Goal: Information Seeking & Learning: Learn about a topic

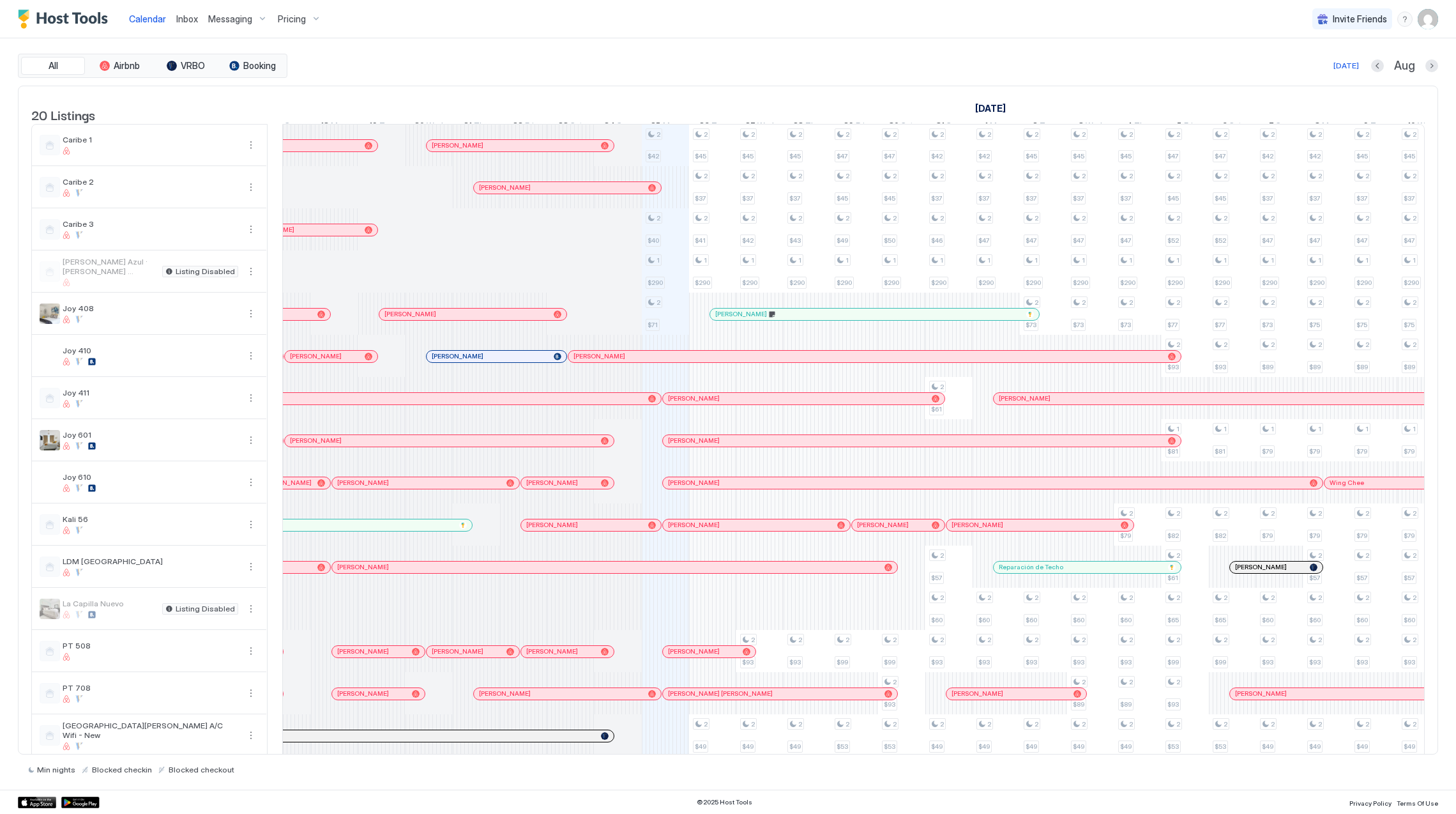
click at [527, 362] on div at bounding box center [532, 356] width 10 height 10
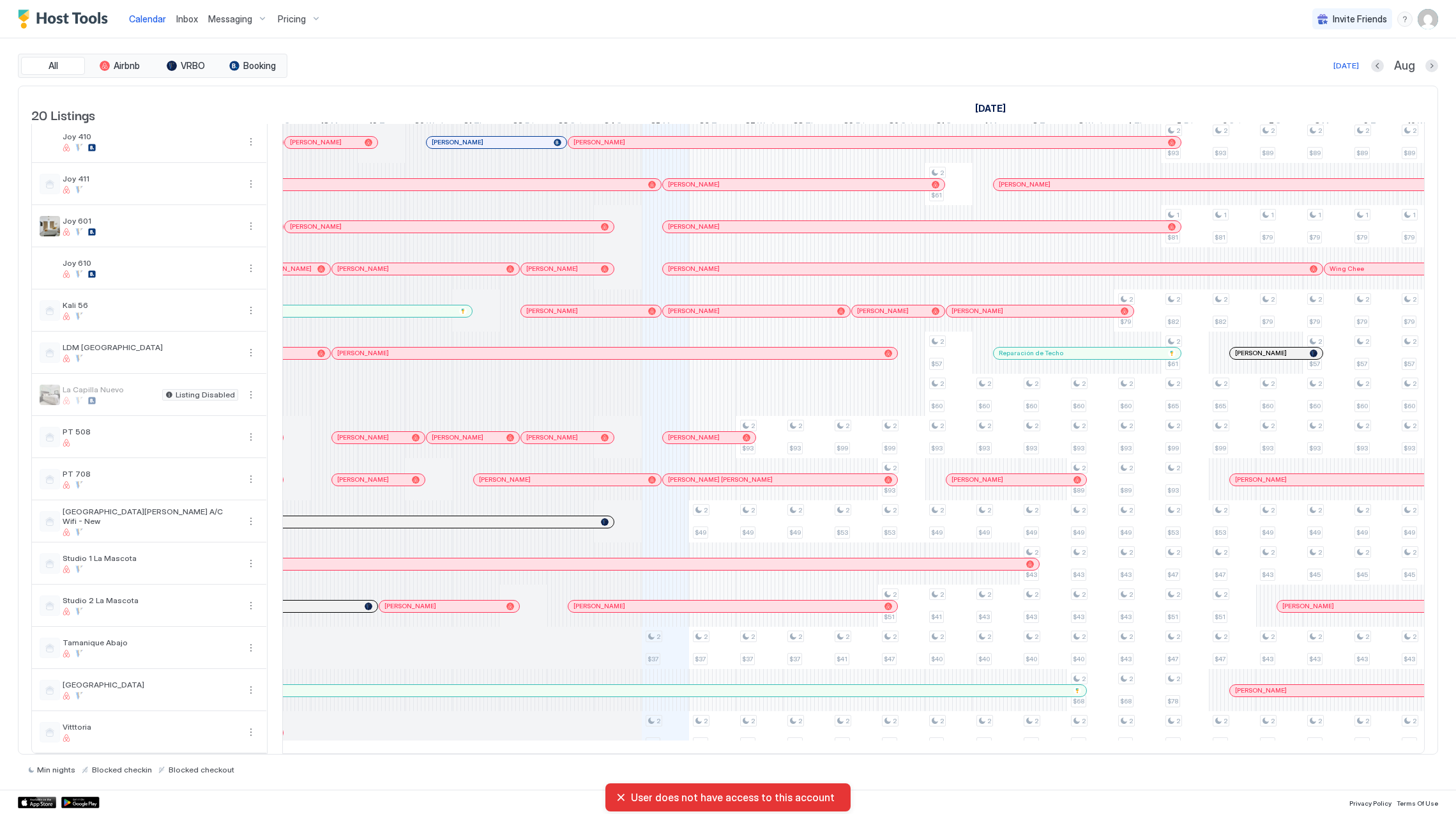
scroll to position [244, 0]
click at [494, 517] on div at bounding box center [492, 522] width 10 height 10
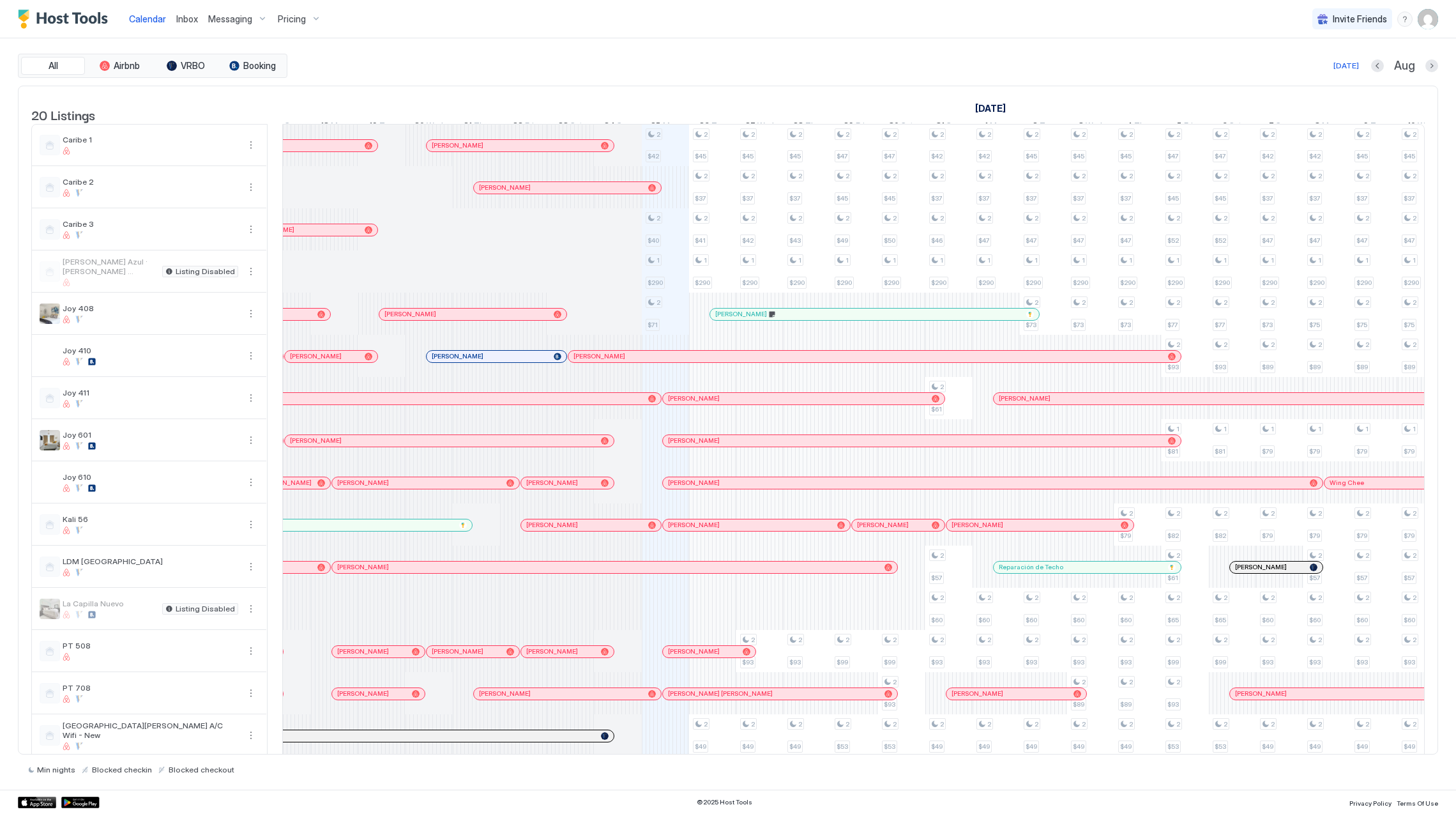
click at [743, 319] on div at bounding box center [743, 314] width 10 height 10
click at [498, 362] on div at bounding box center [497, 356] width 10 height 10
click at [1266, 572] on div at bounding box center [1265, 567] width 10 height 10
click at [284, 21] on span "Pricing" at bounding box center [292, 19] width 28 height 12
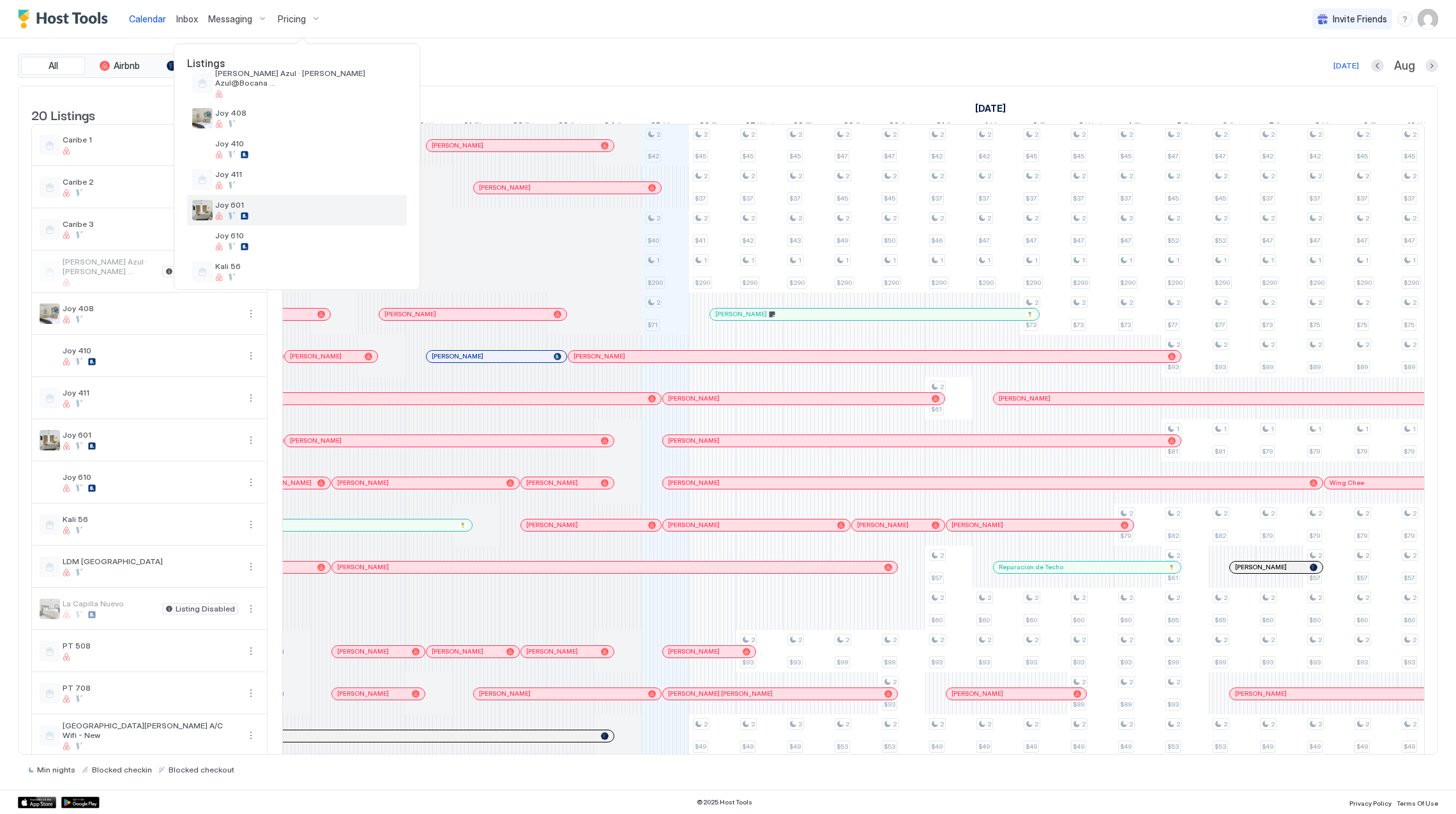
scroll to position [170, 0]
click at [272, 219] on div at bounding box center [308, 218] width 186 height 8
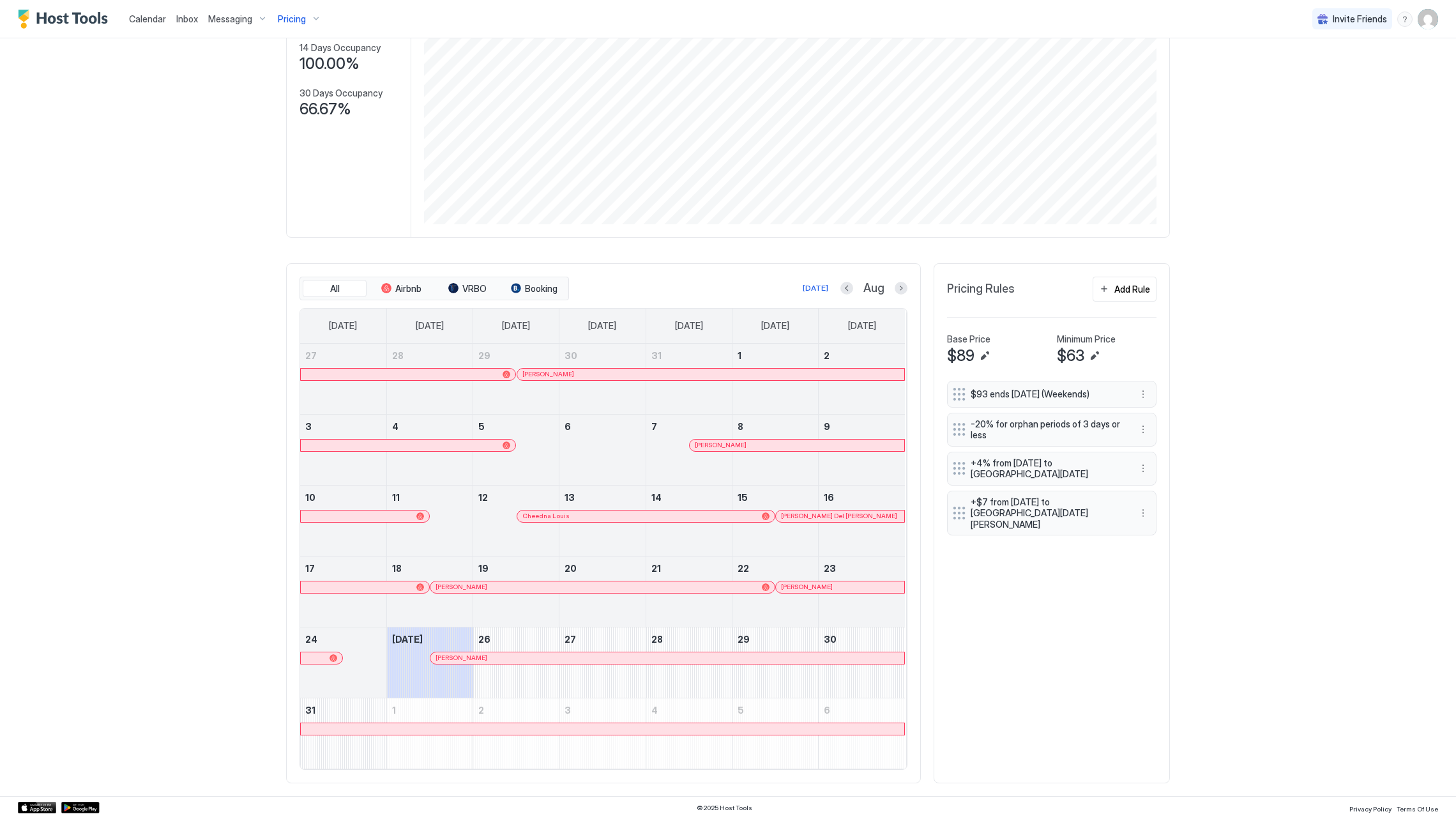
scroll to position [174, 0]
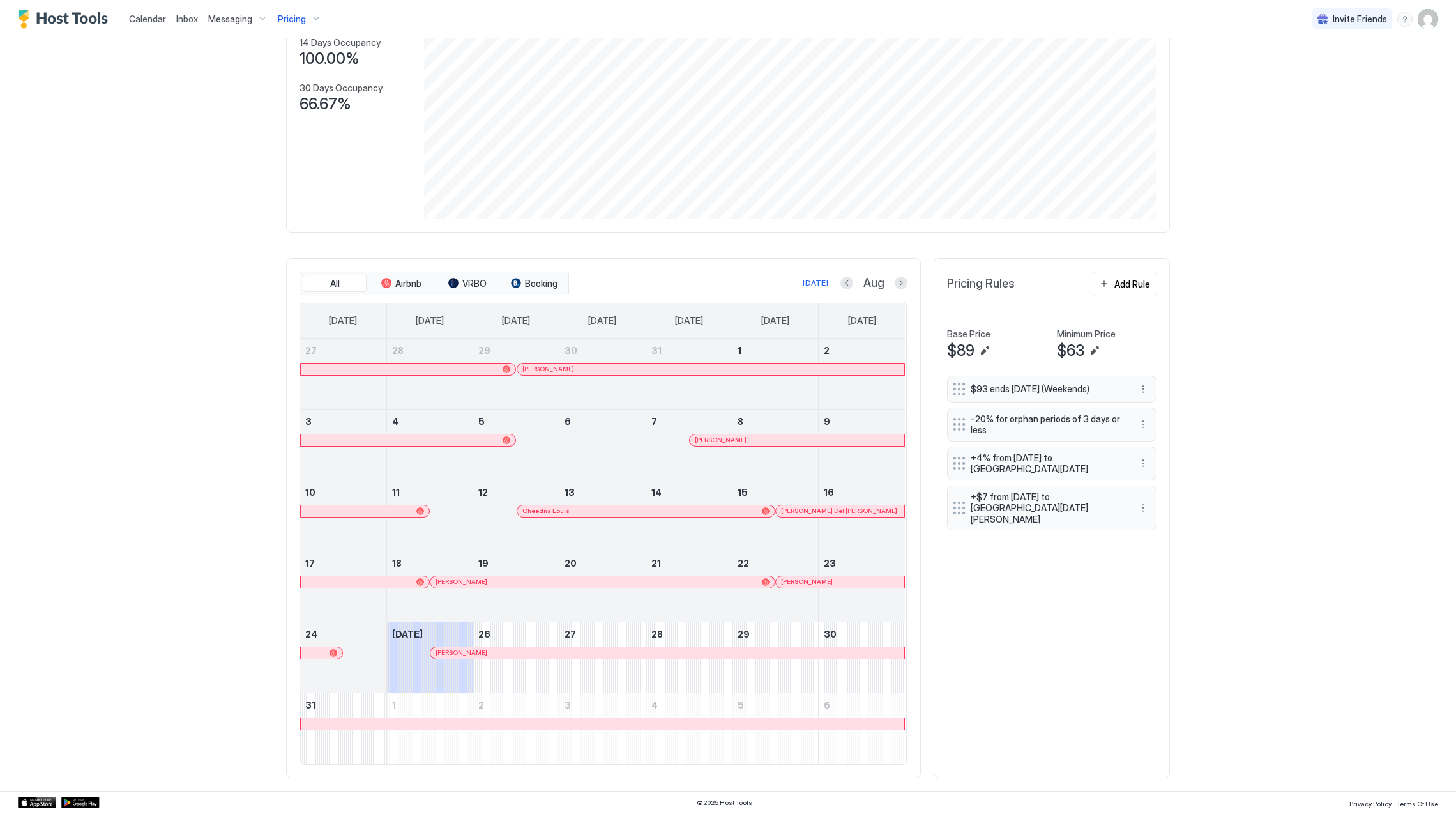
click at [76, 19] on img "Host Tools Logo" at bounding box center [65, 19] width 96 height 19
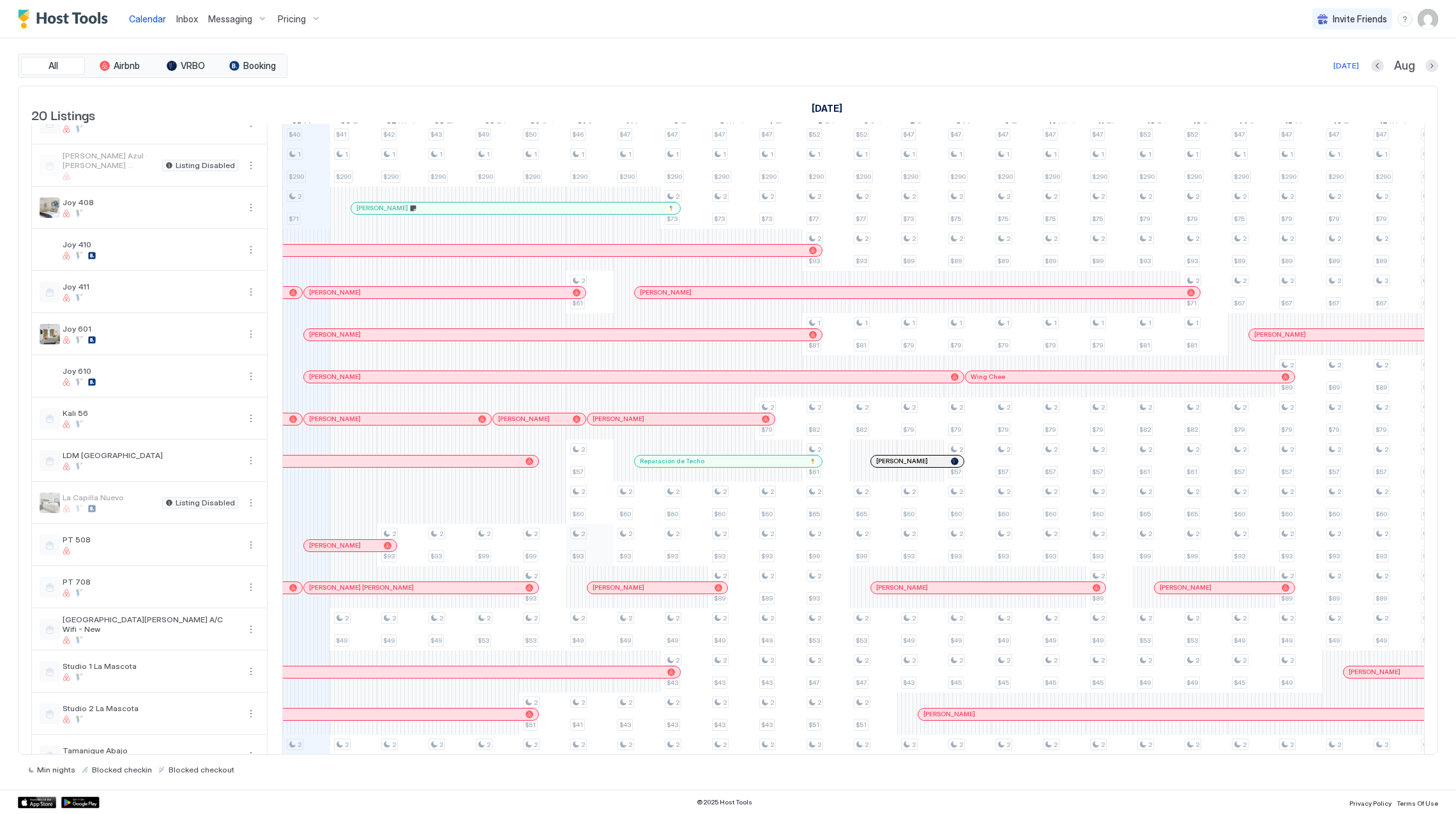
scroll to position [244, 0]
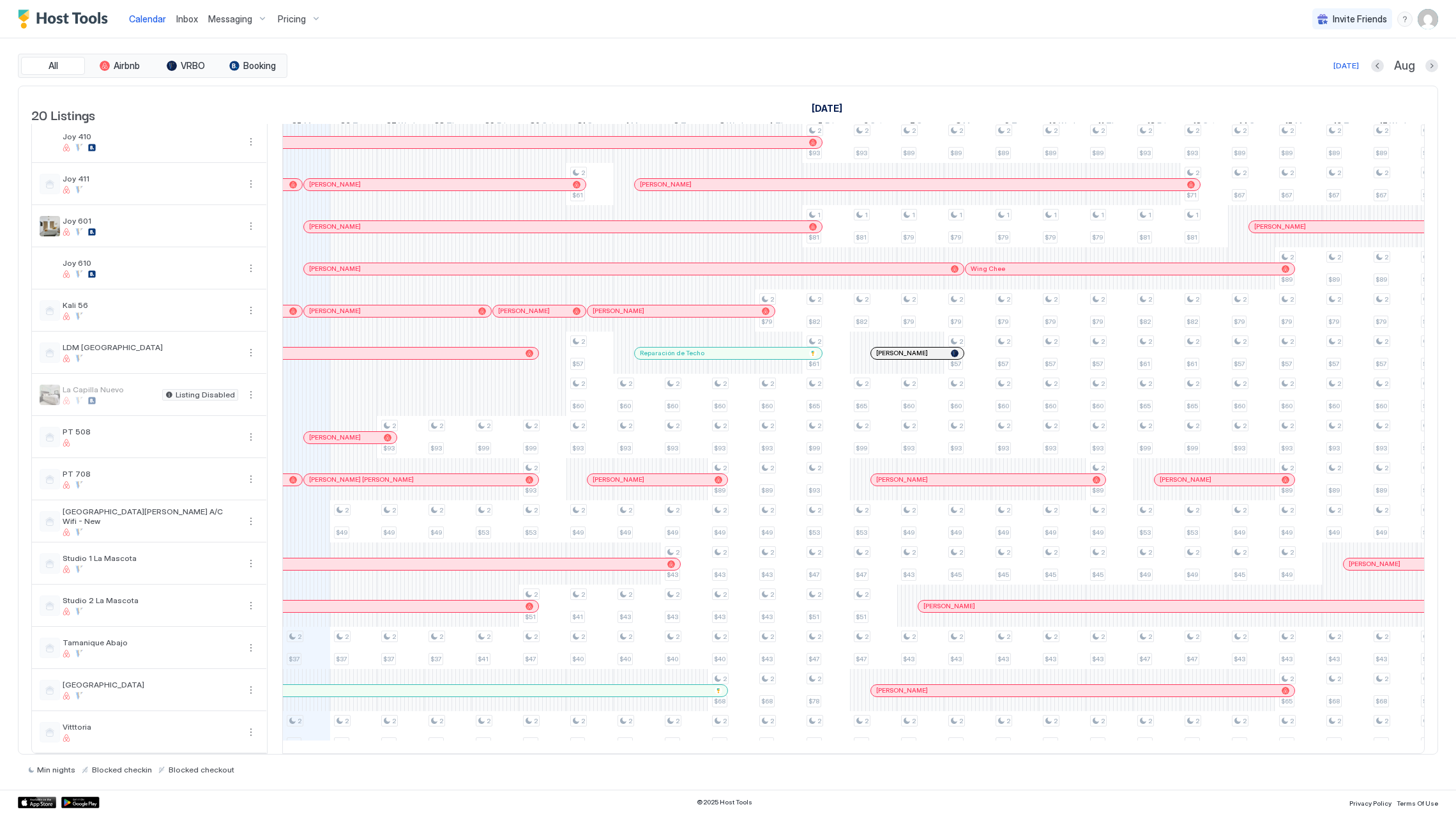
click at [909, 347] on link "[PERSON_NAME]" at bounding box center [917, 353] width 94 height 13
click at [909, 340] on div at bounding box center [728, 407] width 1456 height 814
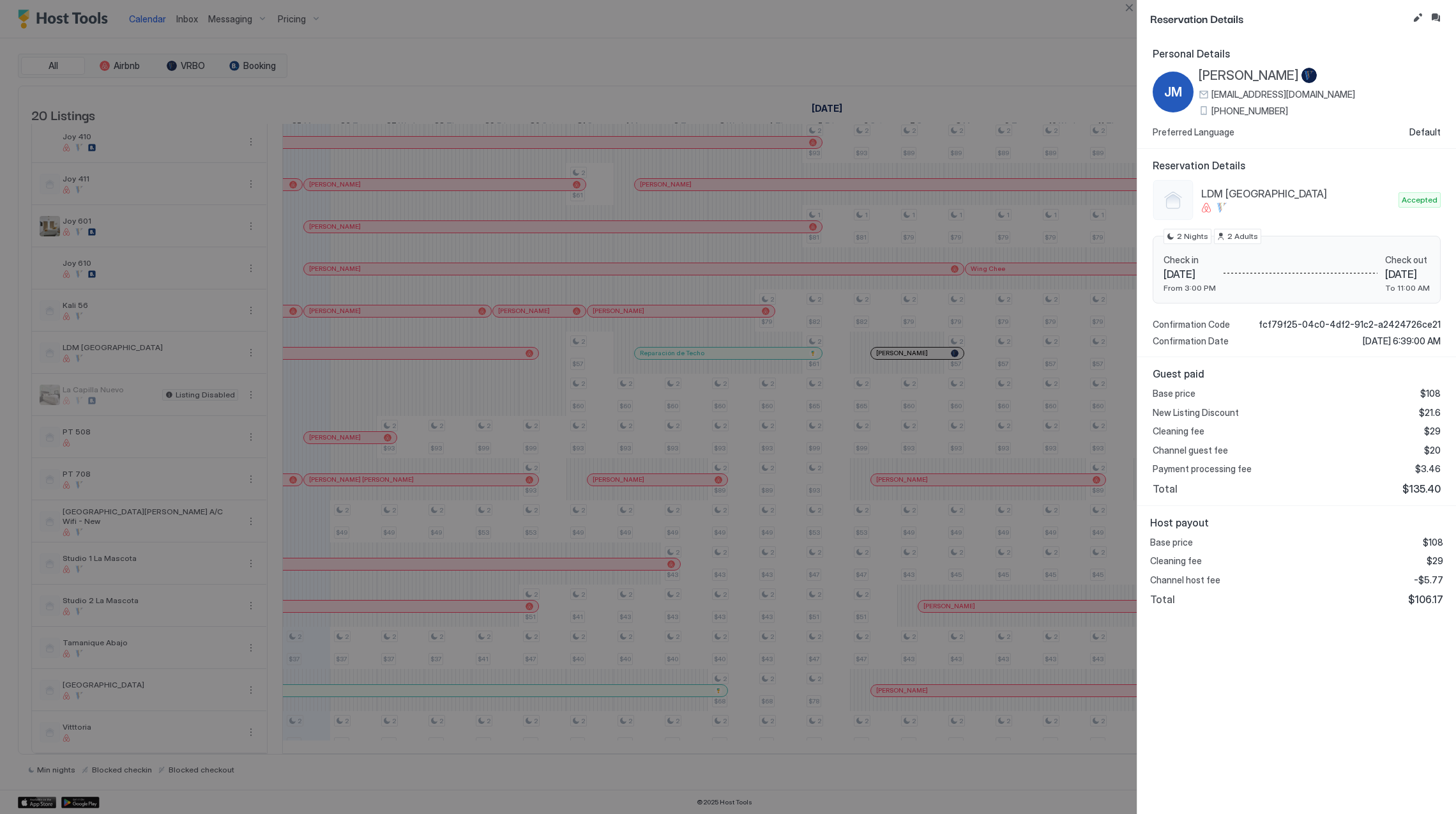
click at [909, 340] on div at bounding box center [728, 407] width 1456 height 814
click at [954, 437] on div at bounding box center [728, 407] width 1456 height 814
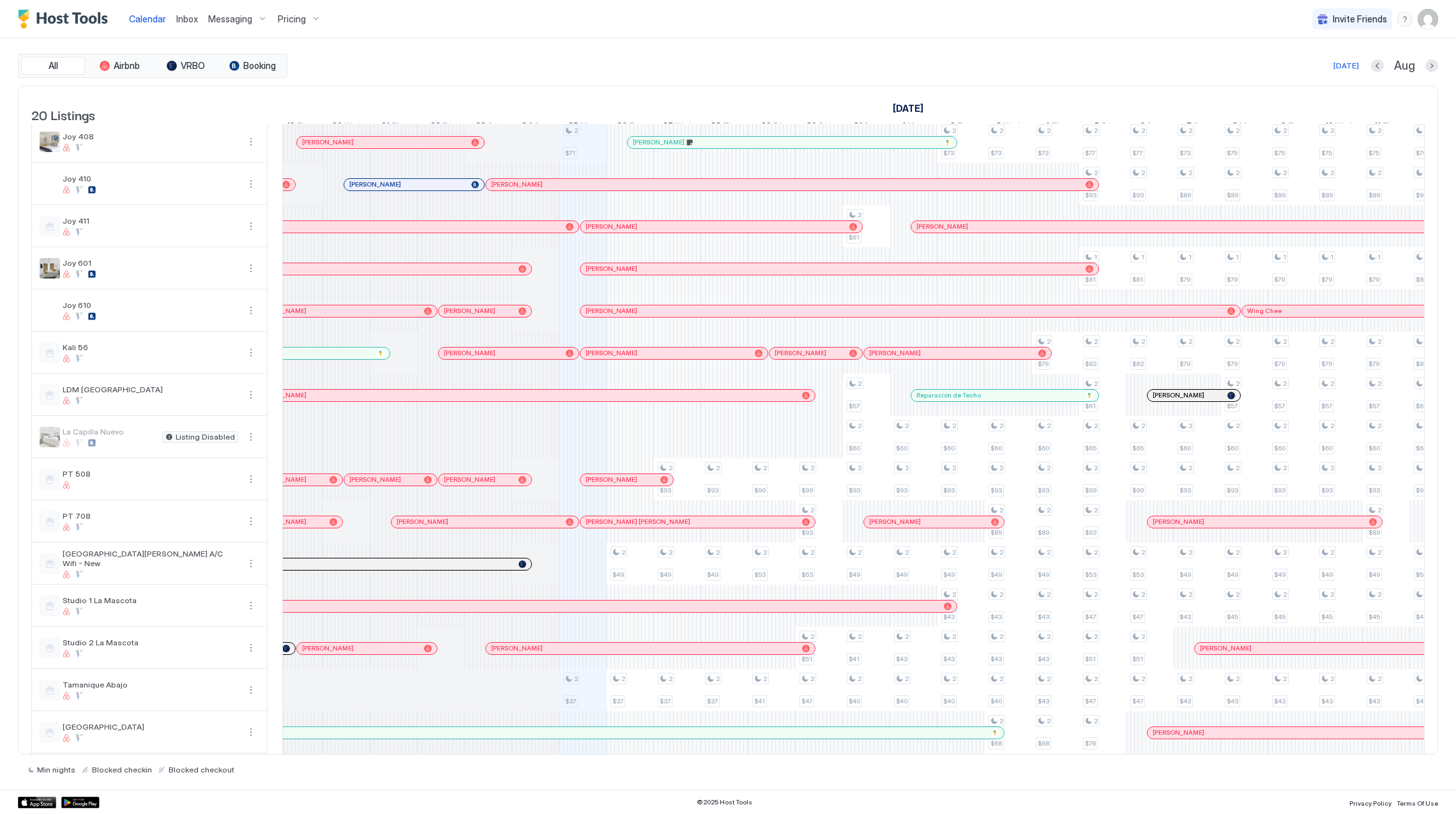
scroll to position [159, 0]
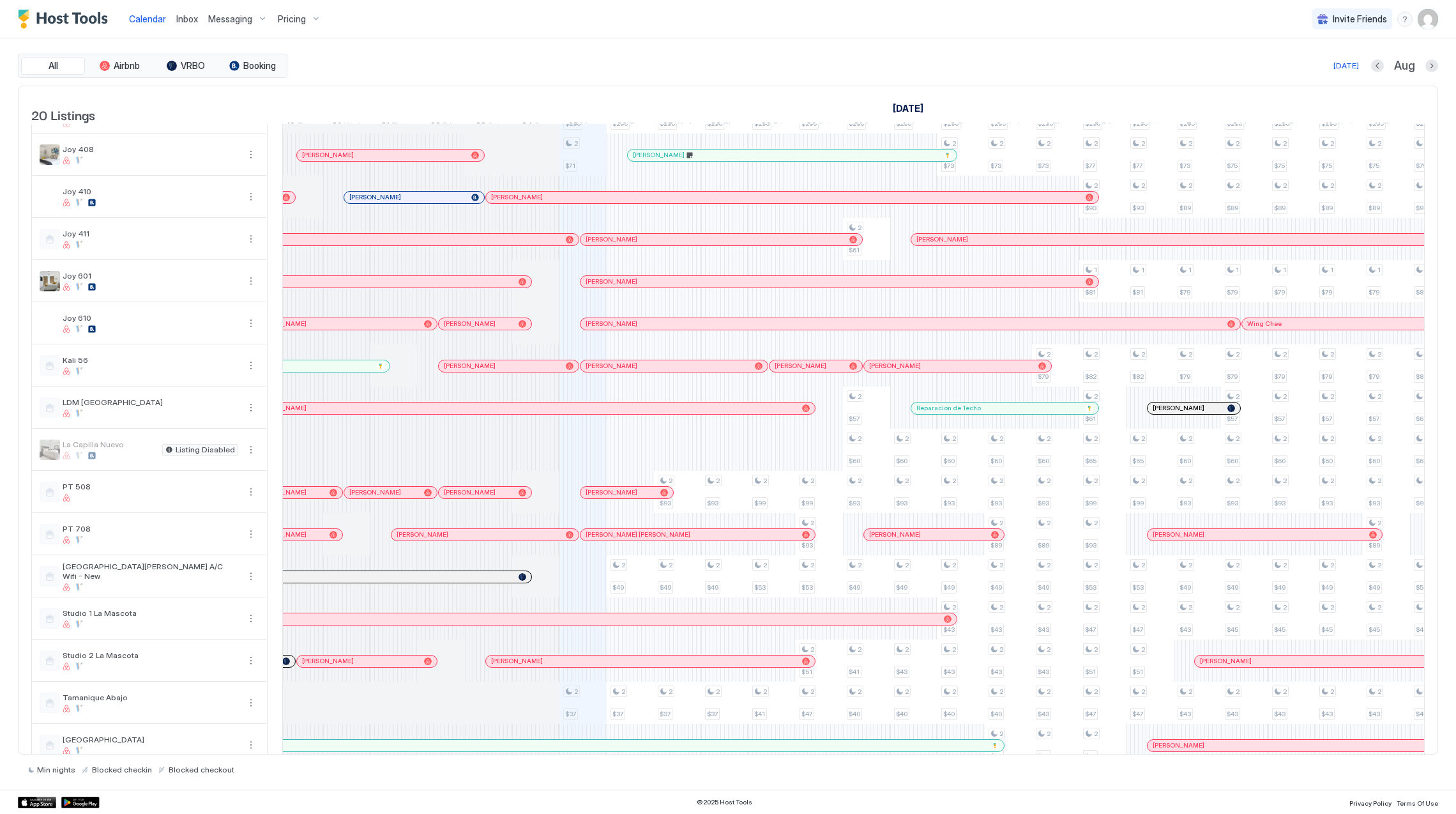
click at [475, 582] on div at bounding box center [475, 577] width 10 height 10
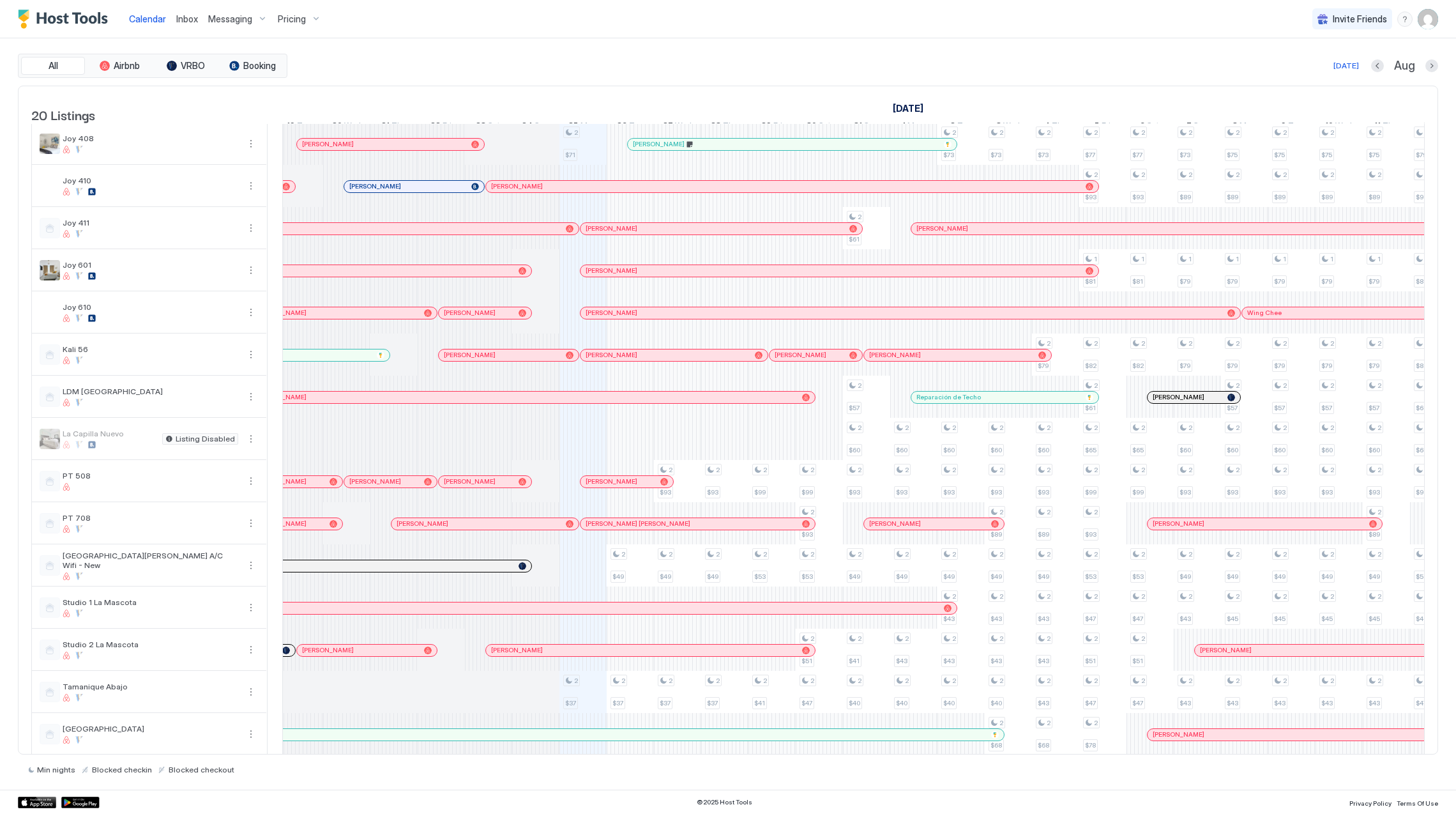
scroll to position [244, 0]
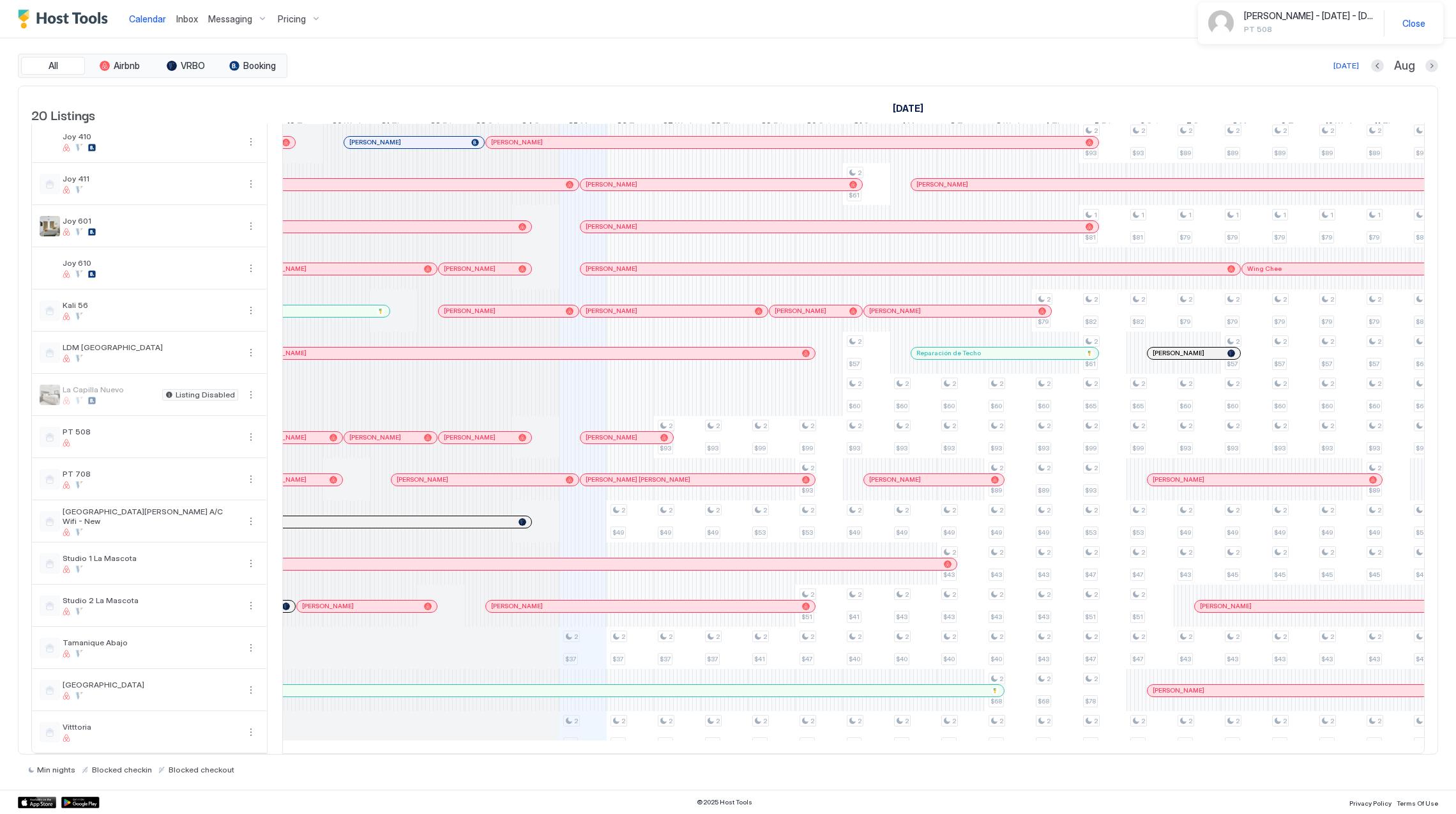
click at [0, 0] on div at bounding box center [0, 0] width 0 height 0
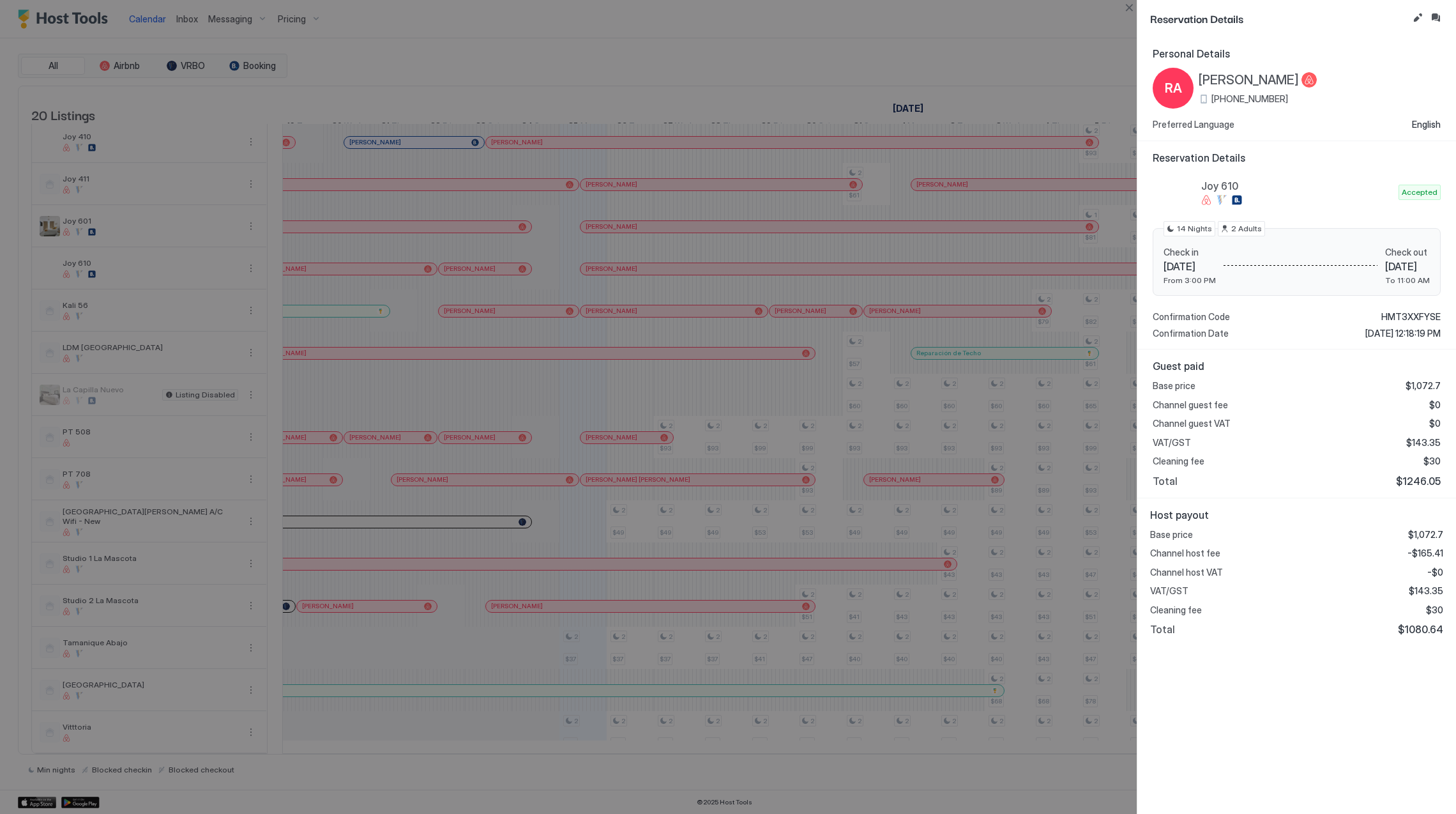
click at [728, 759] on div at bounding box center [728, 407] width 1456 height 814
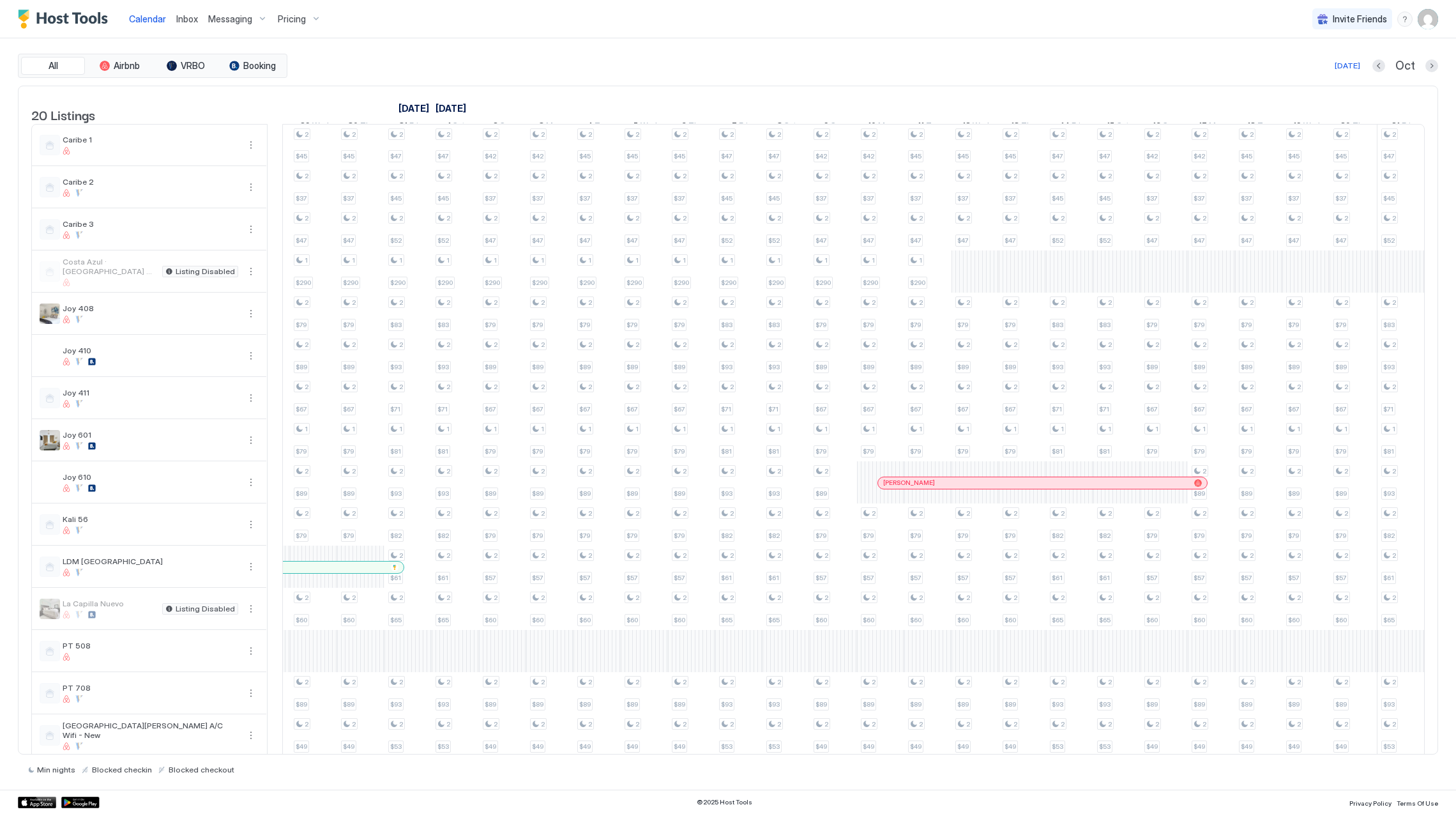
scroll to position [0, 898]
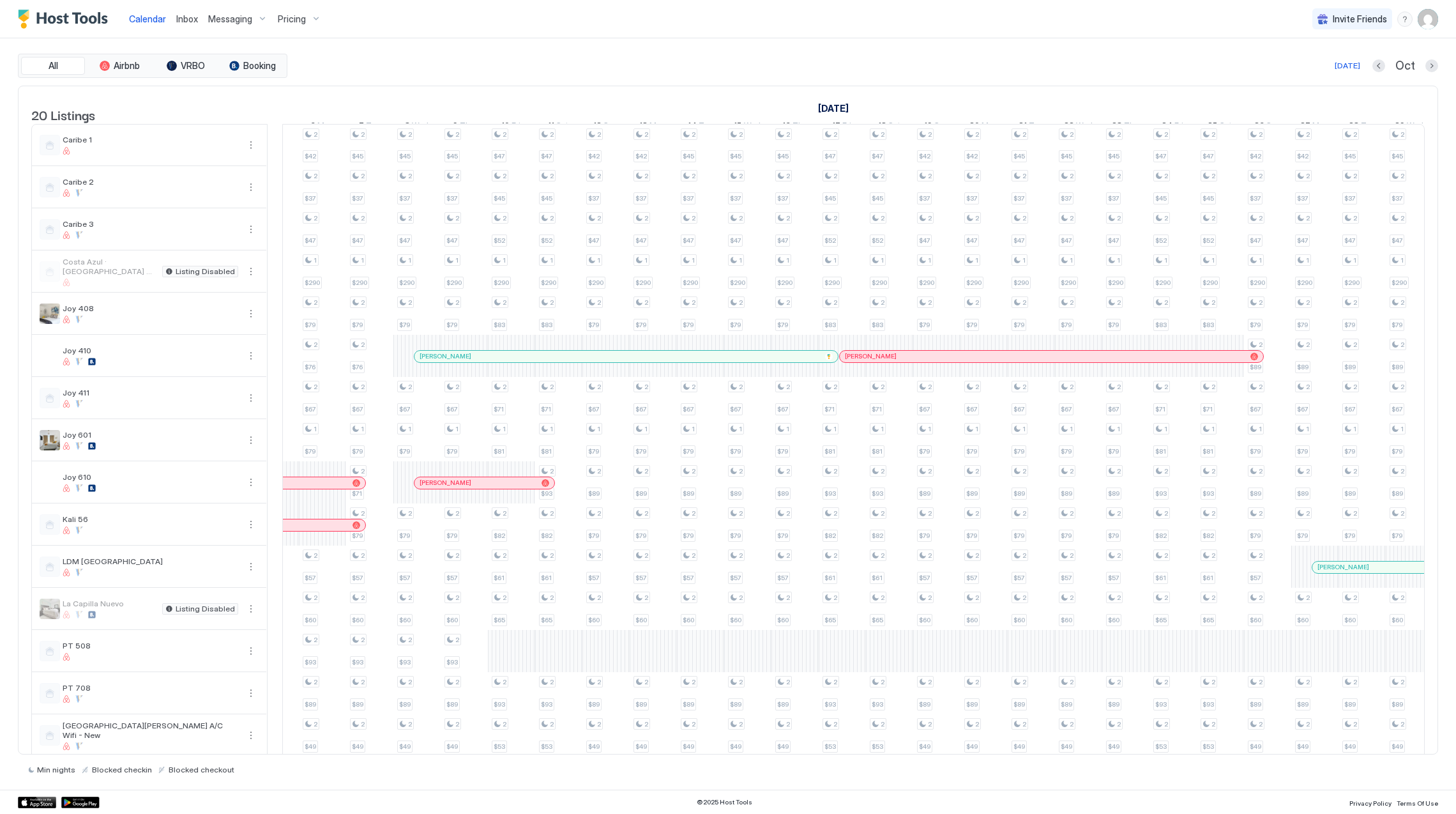
click at [547, 362] on div at bounding box center [547, 356] width 10 height 10
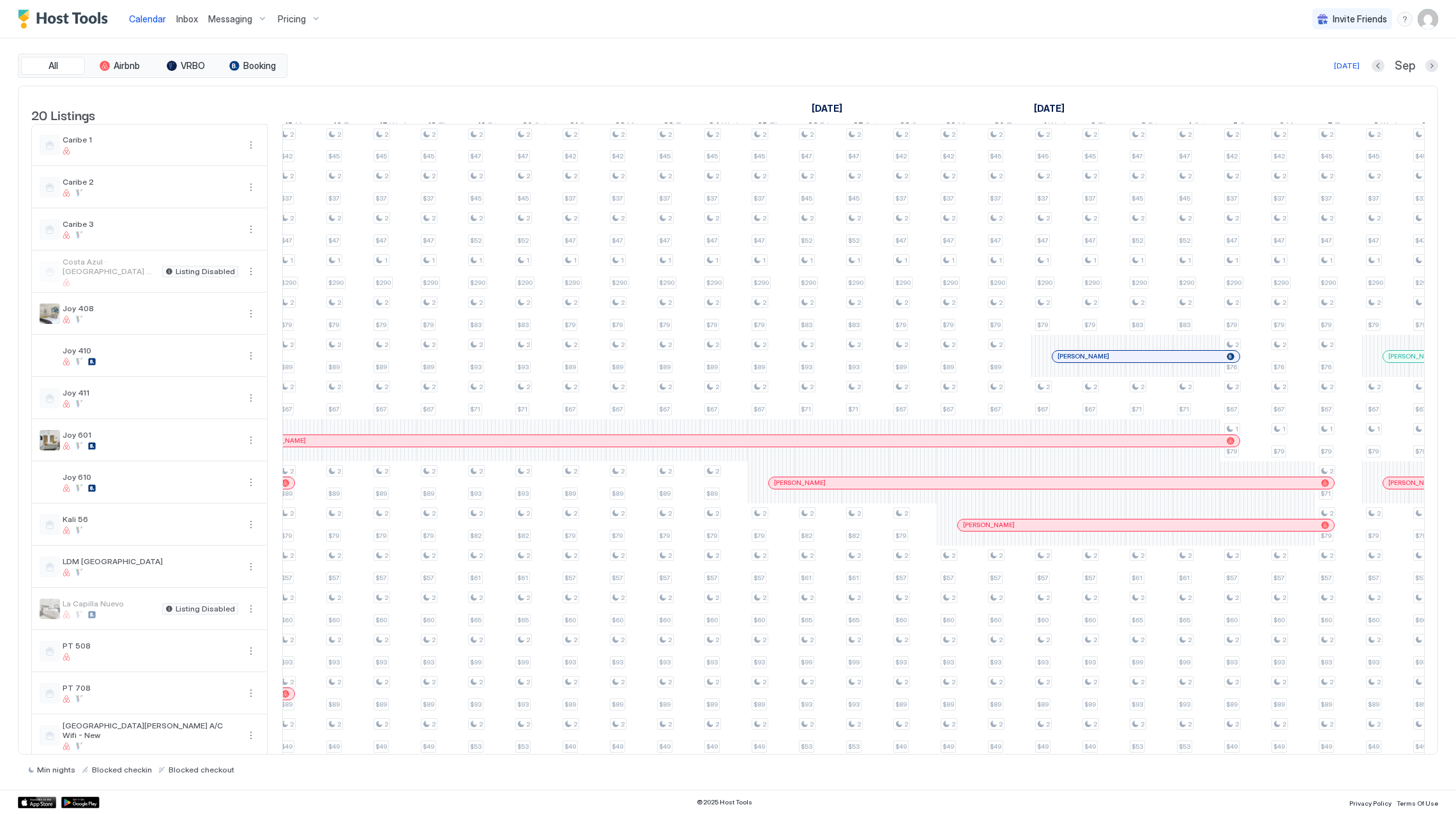
click at [1402, 362] on div at bounding box center [1403, 356] width 10 height 10
